Goal: Complete application form

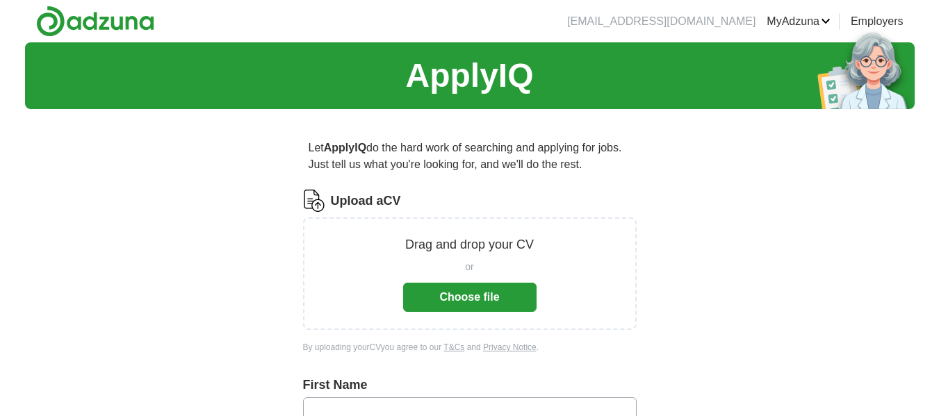
click at [486, 302] on button "Choose file" at bounding box center [469, 297] width 133 height 29
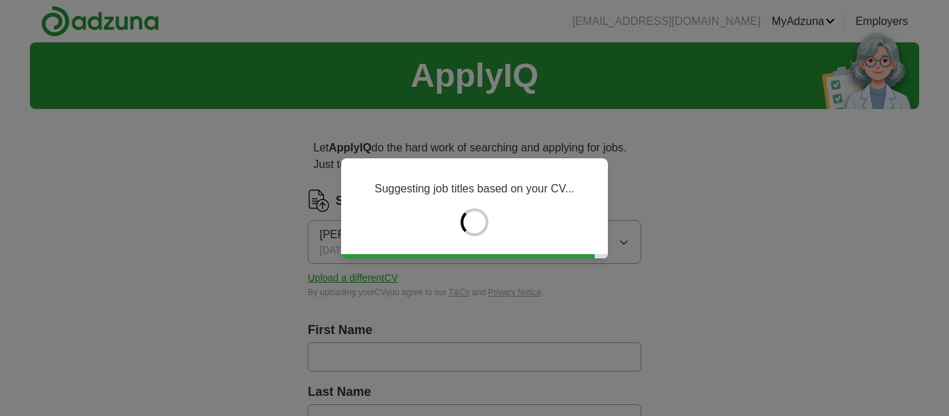
type input "*****"
type input "*********"
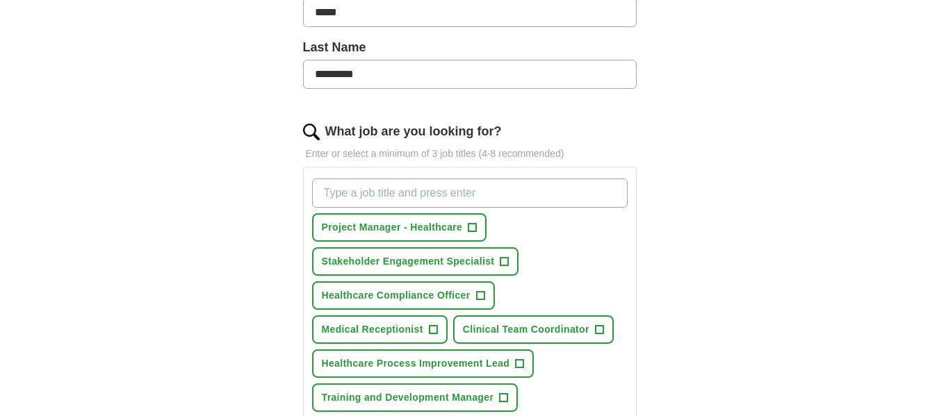
scroll to position [354, 0]
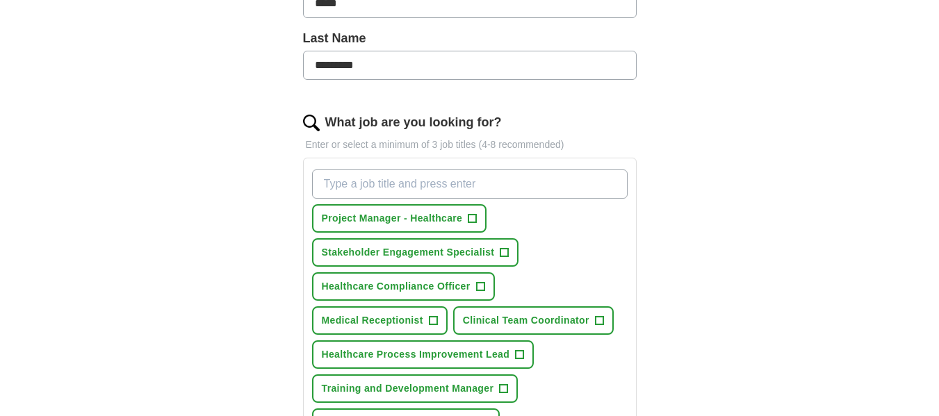
click at [368, 182] on input "What job are you looking for?" at bounding box center [470, 184] width 316 height 29
type input "customer success manager"
click at [270, 185] on div "Let ApplyIQ do the hard work of searching and applying for jobs. Just tell us w…" at bounding box center [469, 275] width 445 height 1019
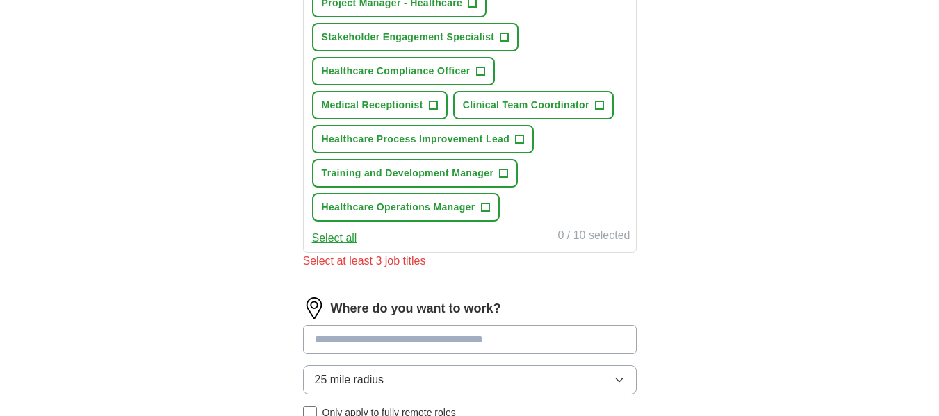
scroll to position [570, 0]
click at [322, 243] on button "Select all" at bounding box center [334, 237] width 45 height 17
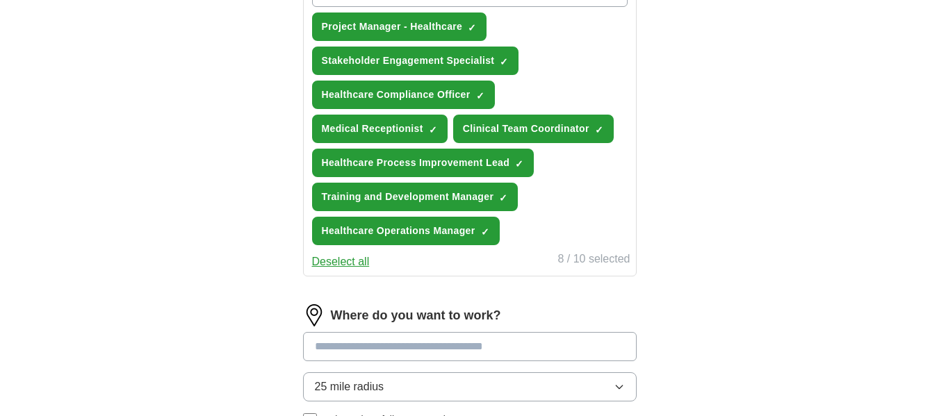
scroll to position [550, 0]
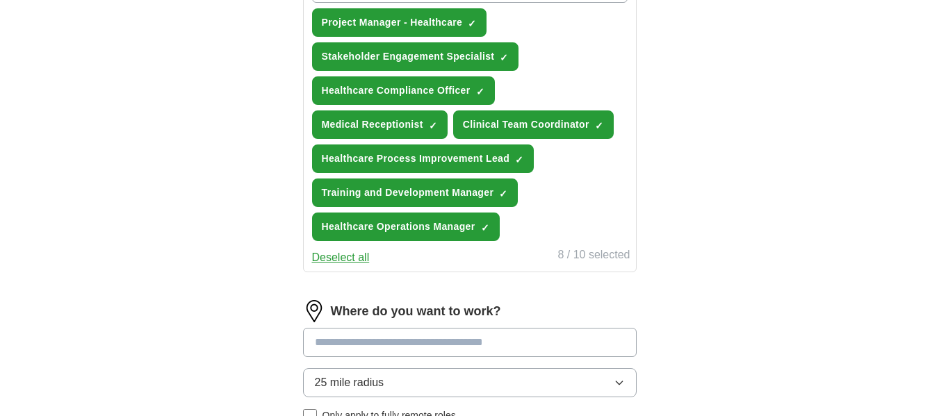
click at [327, 261] on button "Deselect all" at bounding box center [341, 257] width 58 height 17
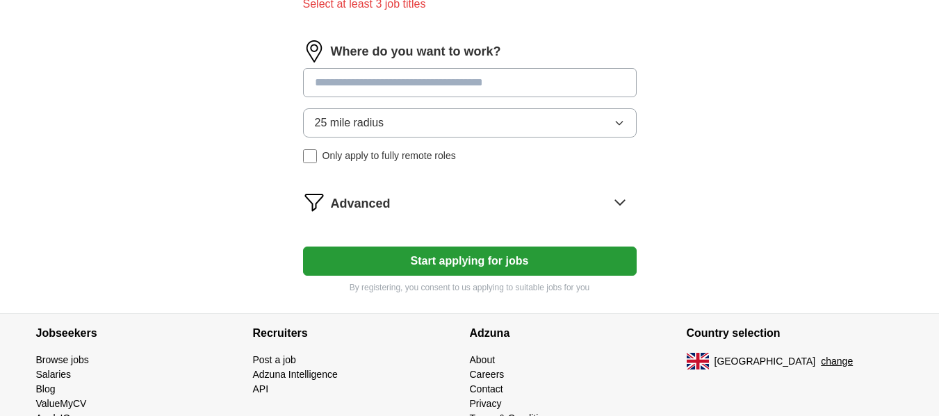
scroll to position [827, 0]
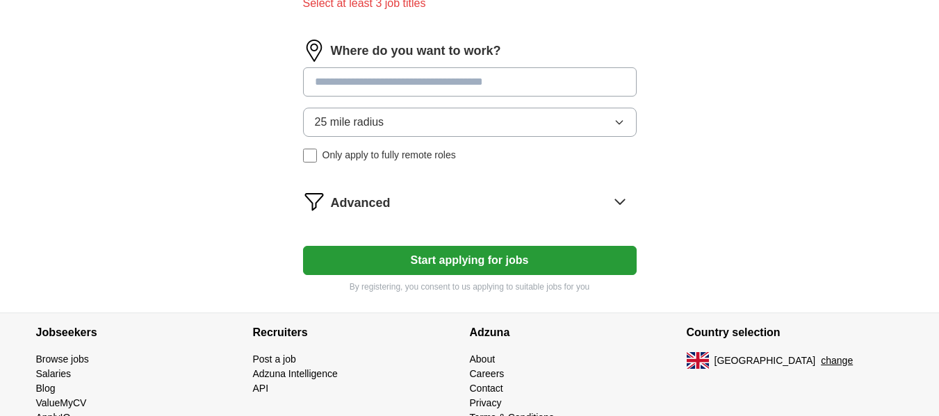
click at [407, 254] on button "Start applying for jobs" at bounding box center [470, 260] width 334 height 29
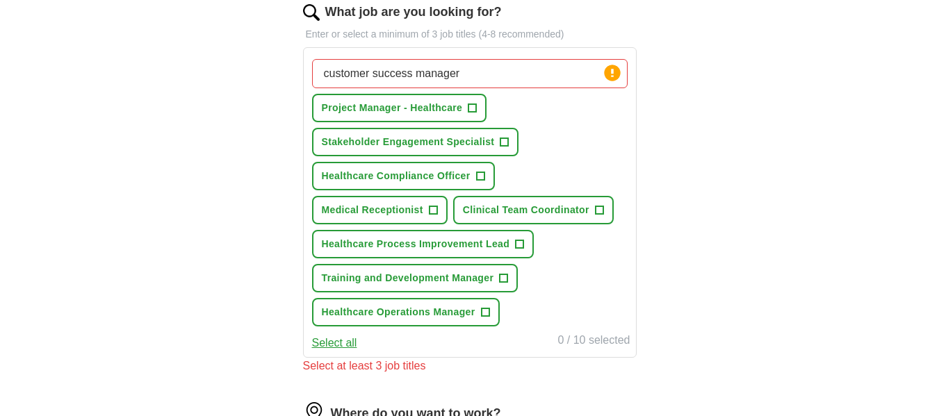
scroll to position [455, 0]
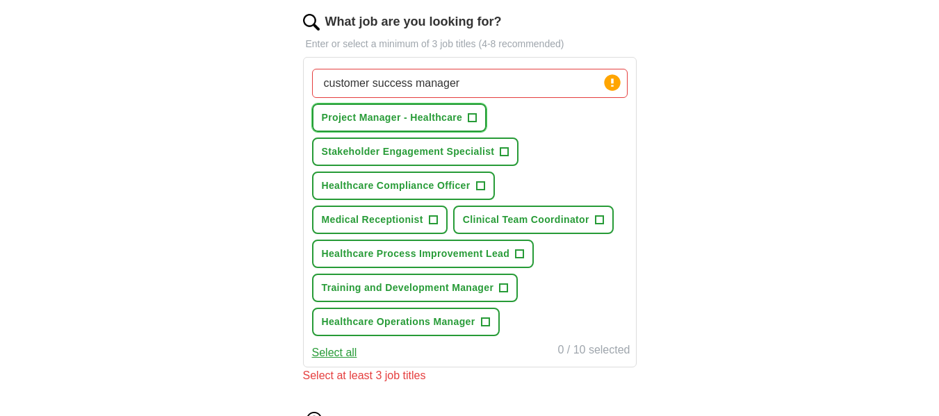
click at [469, 113] on span "+" at bounding box center [472, 118] width 8 height 11
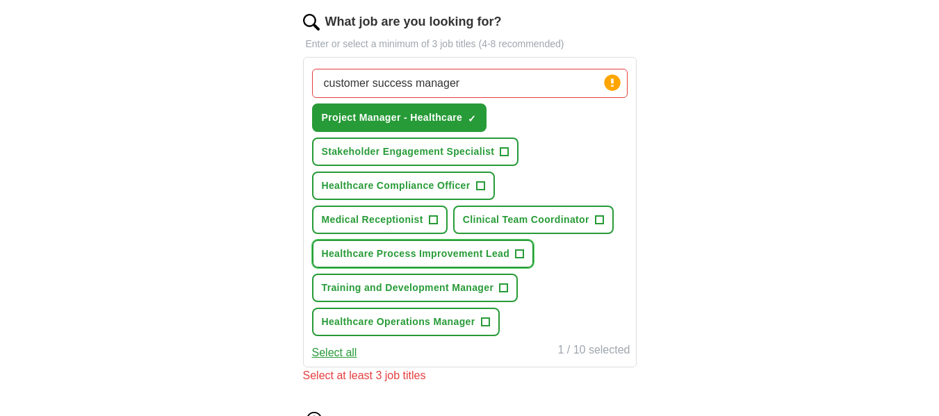
click at [523, 252] on span "+" at bounding box center [520, 254] width 8 height 11
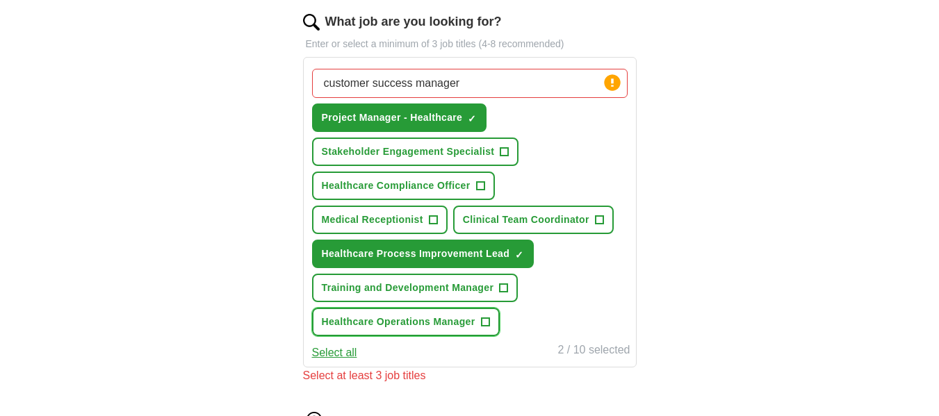
click at [482, 323] on span "+" at bounding box center [485, 322] width 8 height 11
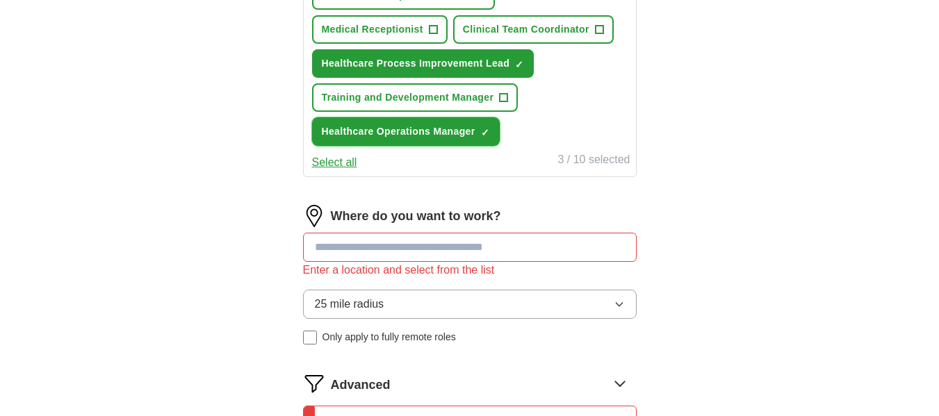
scroll to position [685, 0]
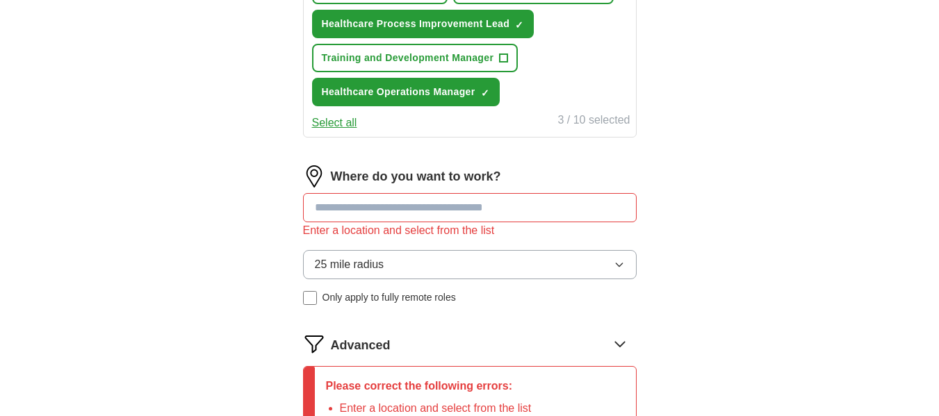
click at [331, 208] on input at bounding box center [470, 207] width 334 height 29
type input "*"
type input "**********"
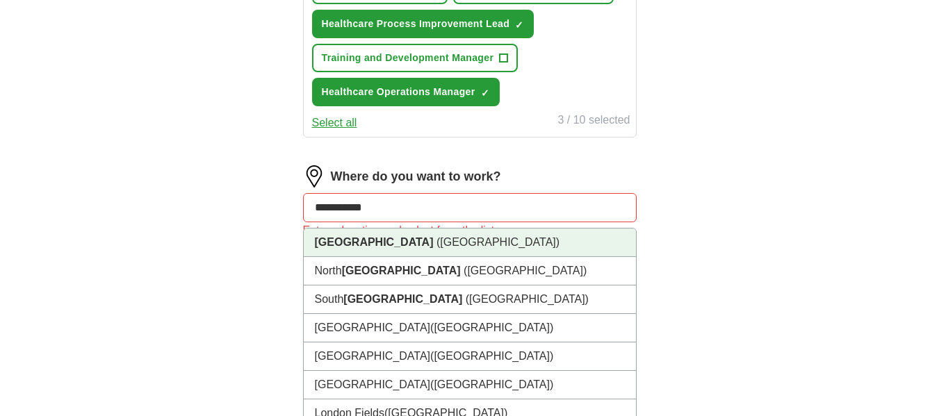
click at [338, 249] on li "[GEOGRAPHIC_DATA] ([GEOGRAPHIC_DATA])" at bounding box center [470, 243] width 332 height 28
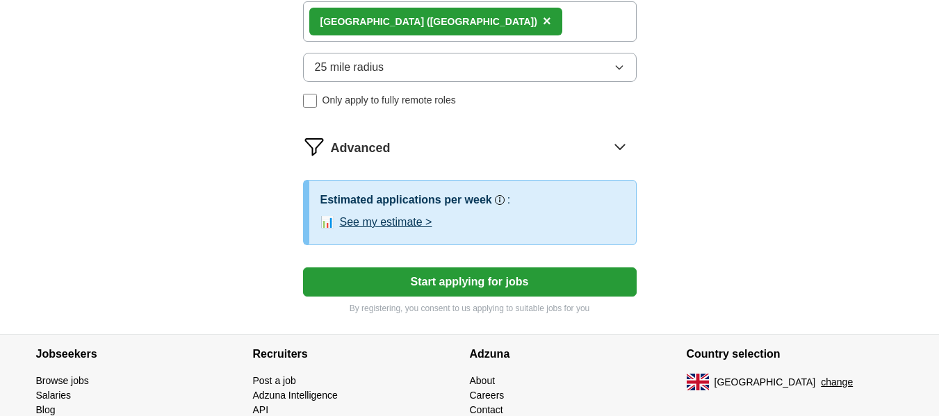
scroll to position [881, 0]
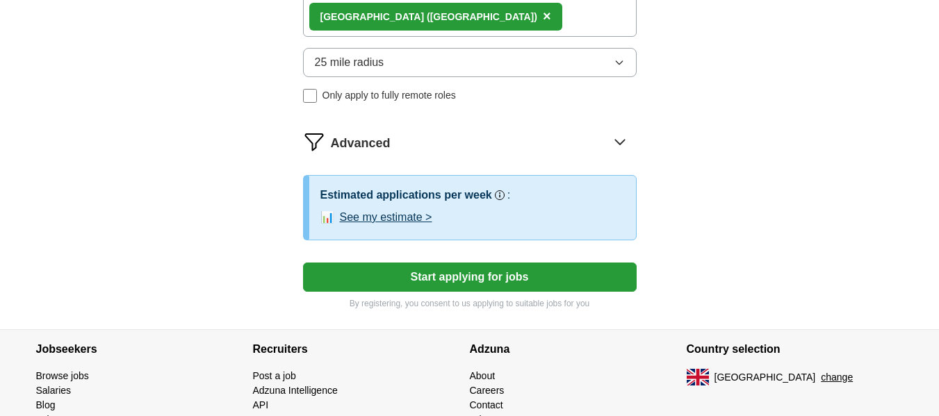
click at [343, 278] on button "Start applying for jobs" at bounding box center [470, 277] width 334 height 29
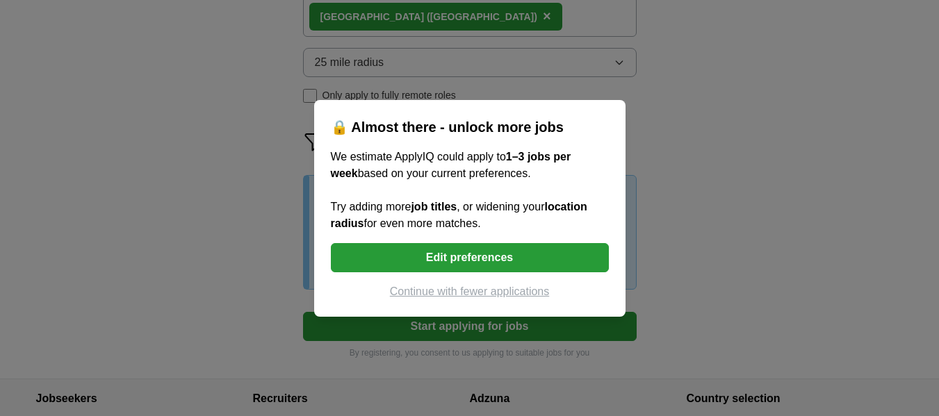
click at [436, 261] on button "Edit preferences" at bounding box center [470, 257] width 278 height 29
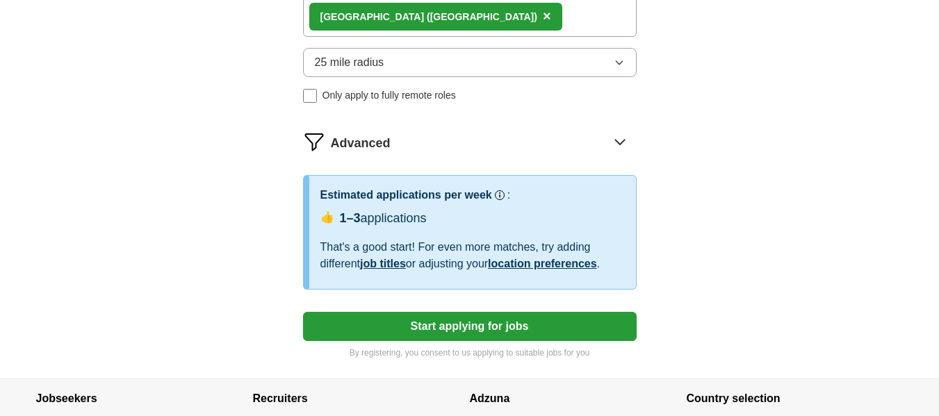
click at [413, 55] on button "25 mile radius" at bounding box center [470, 62] width 334 height 29
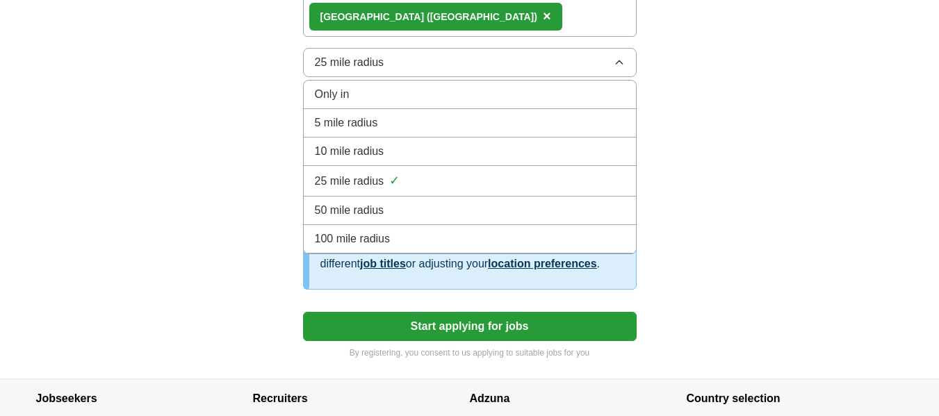
click at [400, 231] on div "100 mile radius" at bounding box center [470, 239] width 310 height 17
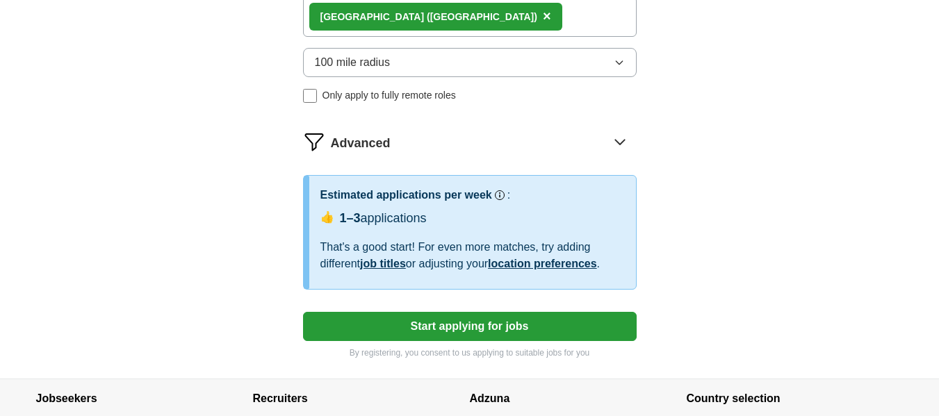
click at [423, 322] on button "Start applying for jobs" at bounding box center [470, 326] width 334 height 29
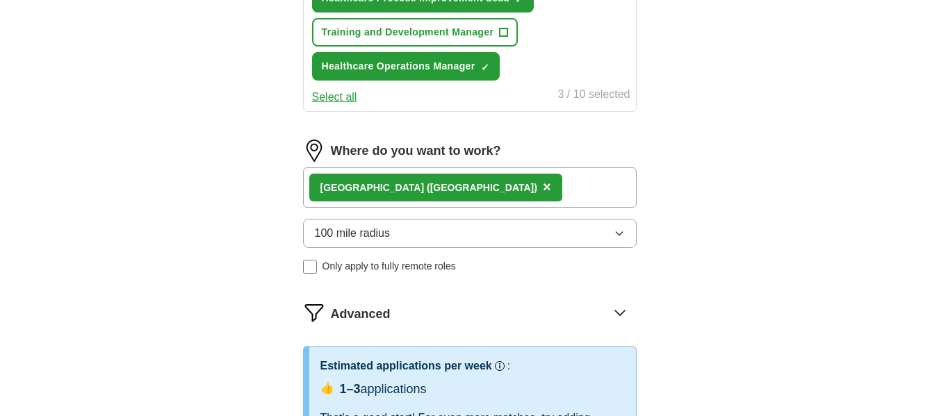
select select "**"
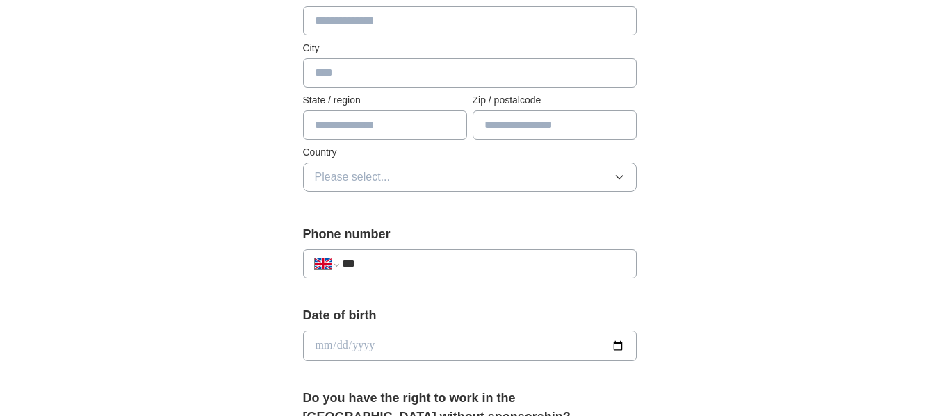
scroll to position [338, 0]
click at [407, 260] on input "***" at bounding box center [483, 263] width 282 height 17
type input "**********"
click at [345, 346] on input "date" at bounding box center [470, 345] width 334 height 31
click at [325, 342] on input "date" at bounding box center [470, 345] width 334 height 31
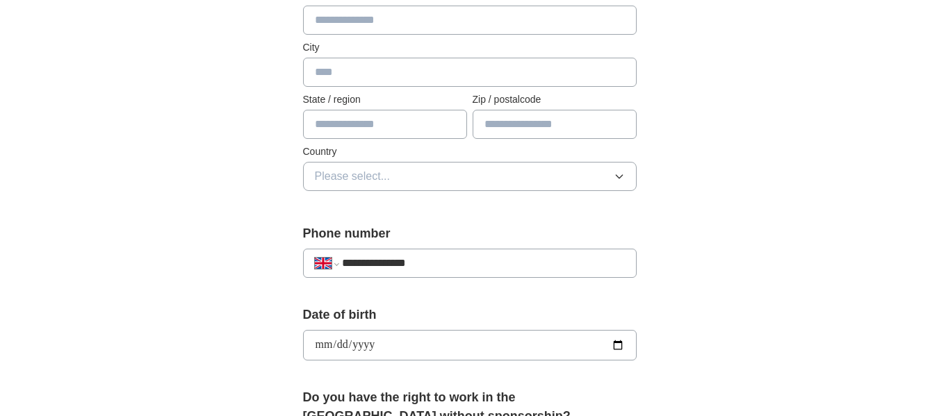
type input "**********"
click at [236, 320] on div "**********" at bounding box center [470, 327] width 890 height 1247
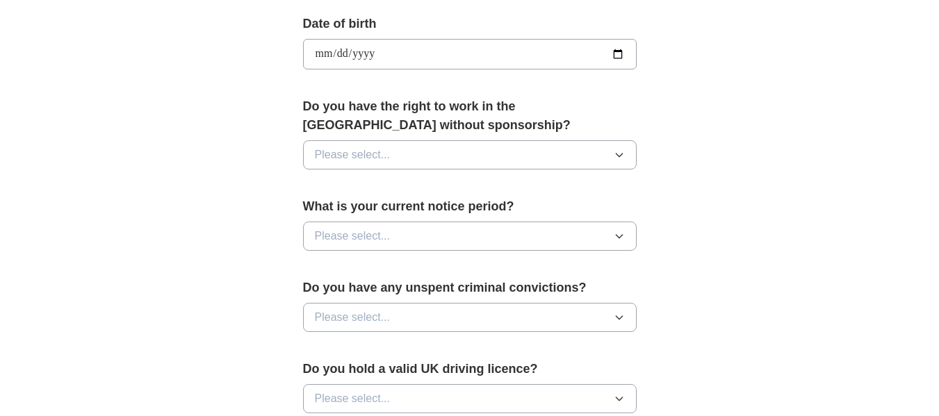
scroll to position [637, 0]
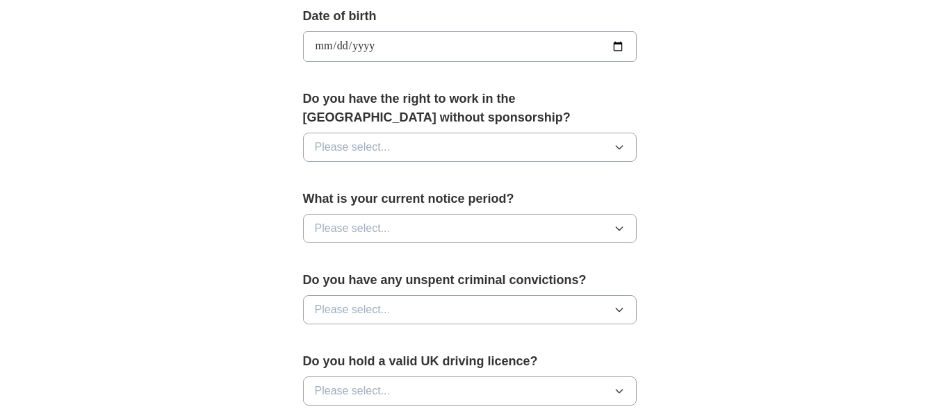
click at [377, 152] on span "Please select..." at bounding box center [353, 147] width 76 height 17
click at [341, 174] on div "Yes" at bounding box center [470, 179] width 310 height 17
click at [334, 227] on span "Please select..." at bounding box center [353, 228] width 76 height 17
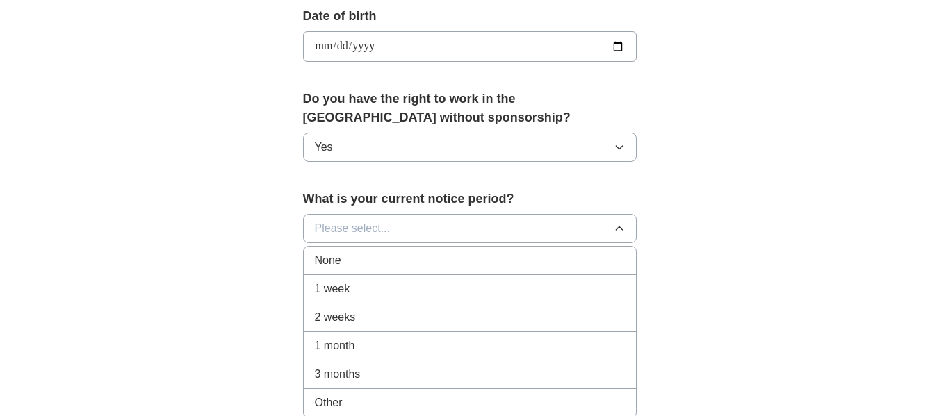
click at [334, 313] on span "2 weeks" at bounding box center [335, 317] width 41 height 17
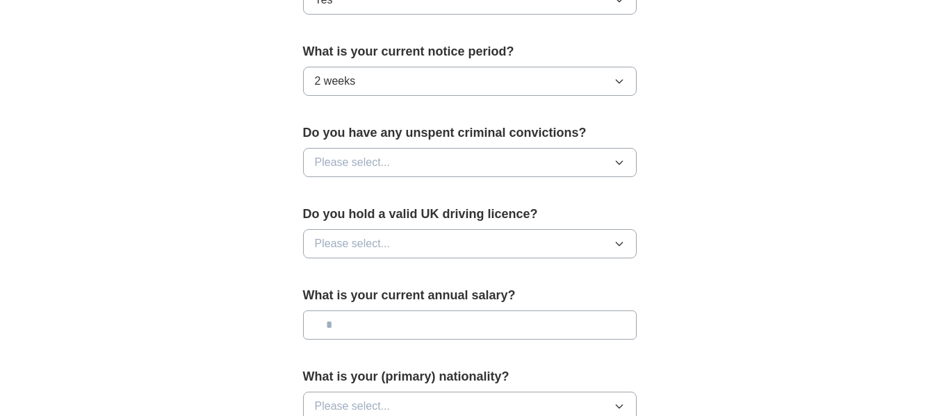
scroll to position [803, 0]
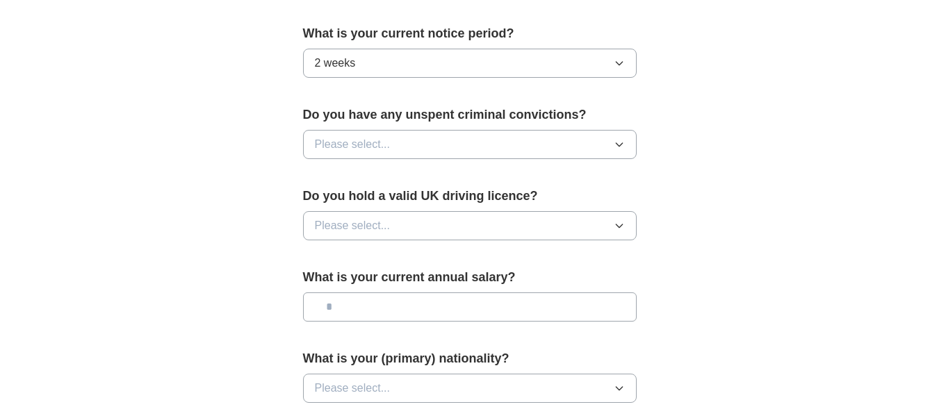
click at [350, 147] on span "Please select..." at bounding box center [353, 144] width 76 height 17
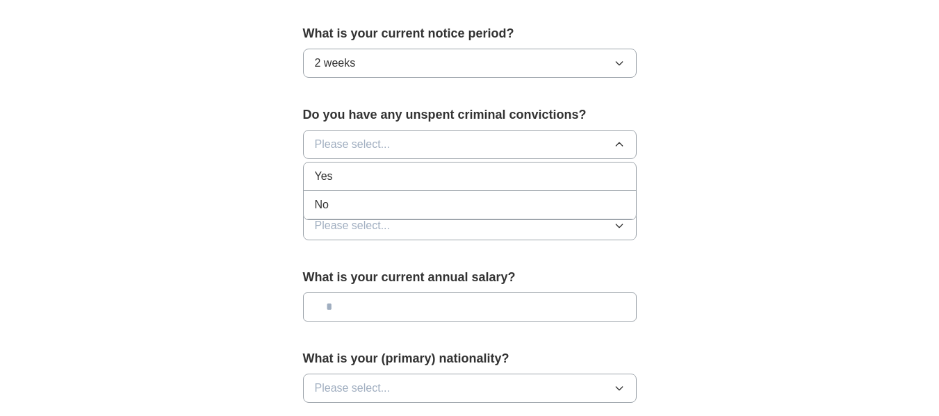
click at [338, 202] on div "No" at bounding box center [470, 205] width 310 height 17
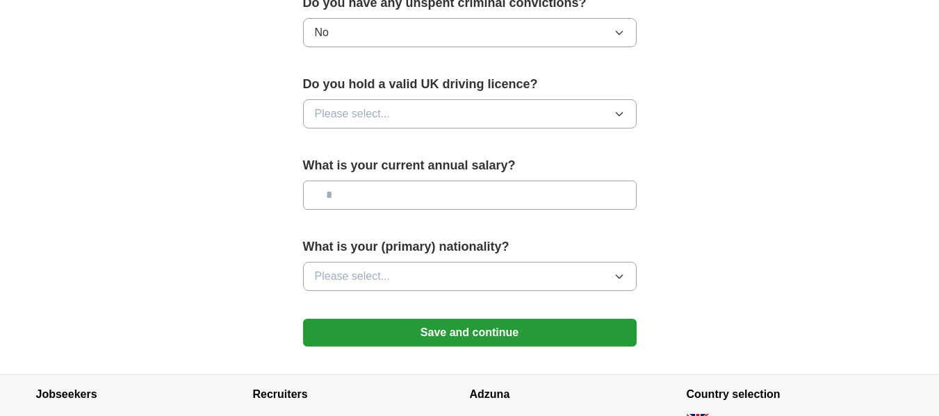
scroll to position [917, 0]
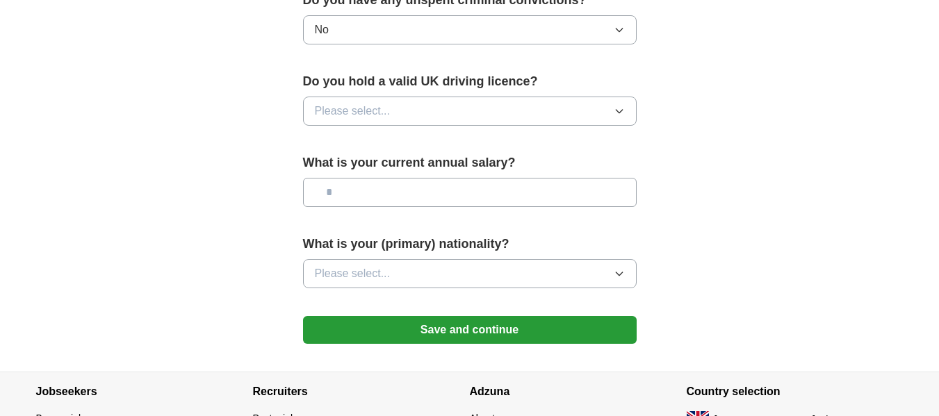
click at [339, 112] on span "Please select..." at bounding box center [353, 111] width 76 height 17
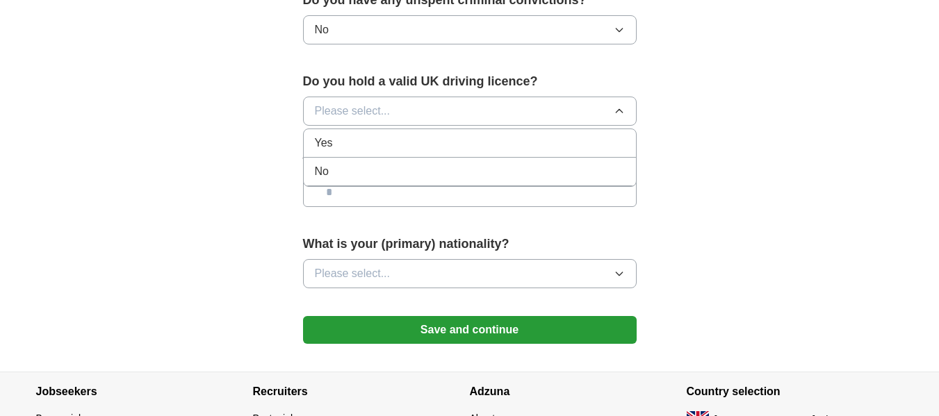
click at [333, 171] on div "No" at bounding box center [470, 171] width 310 height 17
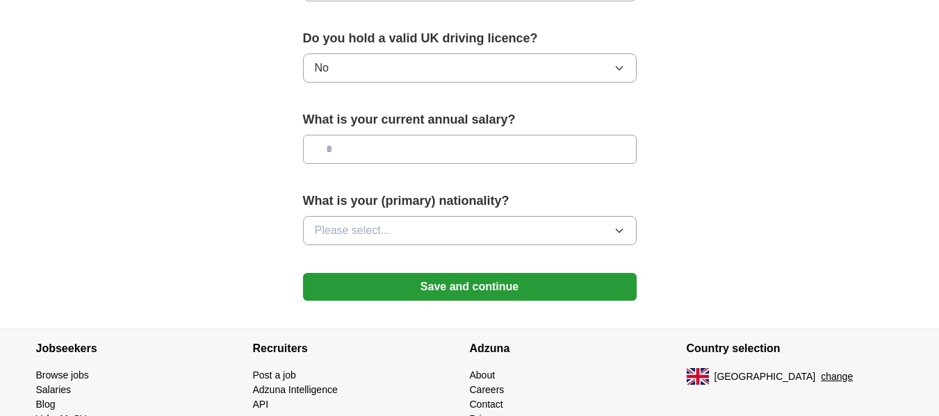
scroll to position [992, 0]
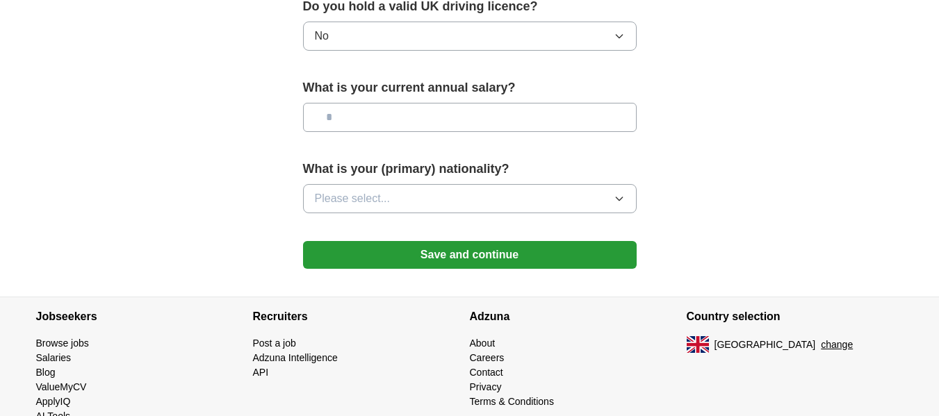
click at [329, 197] on span "Please select..." at bounding box center [353, 198] width 76 height 17
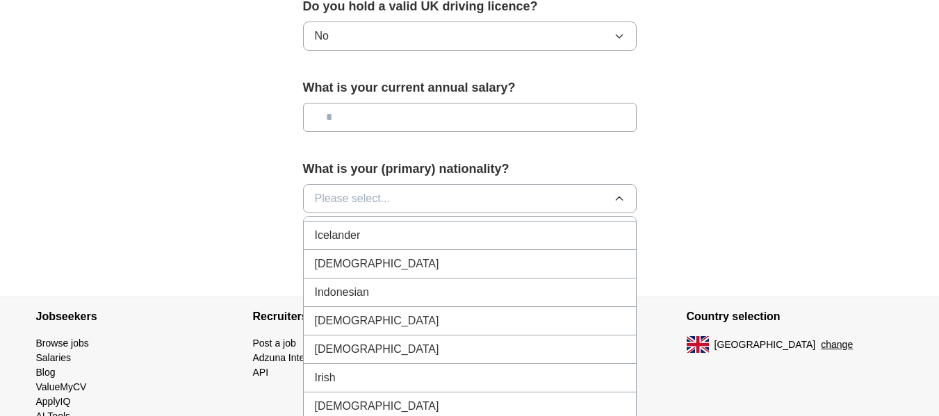
scroll to position [2260, 0]
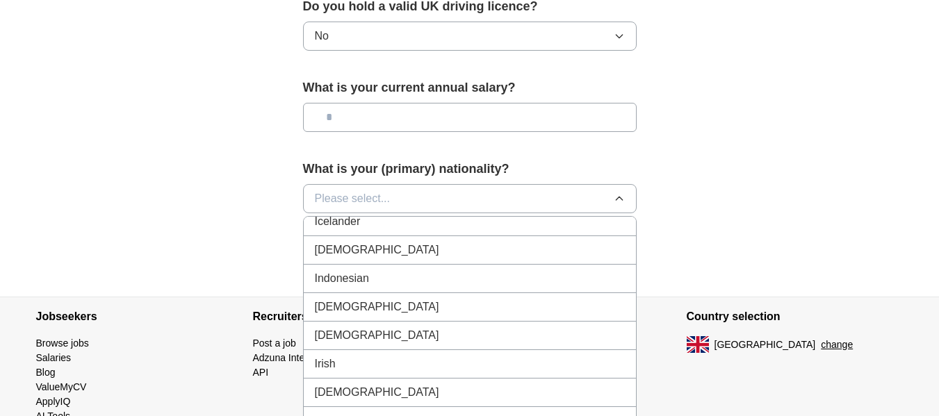
click at [344, 246] on span "[DEMOGRAPHIC_DATA]" at bounding box center [377, 250] width 124 height 17
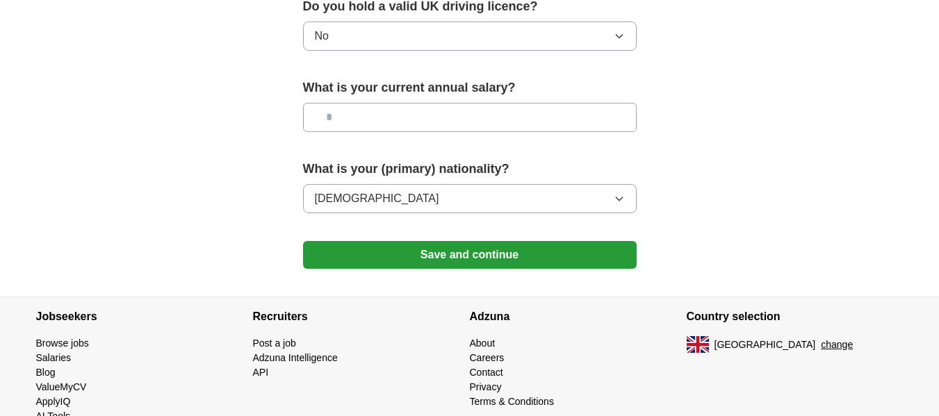
click at [350, 247] on button "Save and continue" at bounding box center [470, 255] width 334 height 28
